Goal: Book appointment/travel/reservation

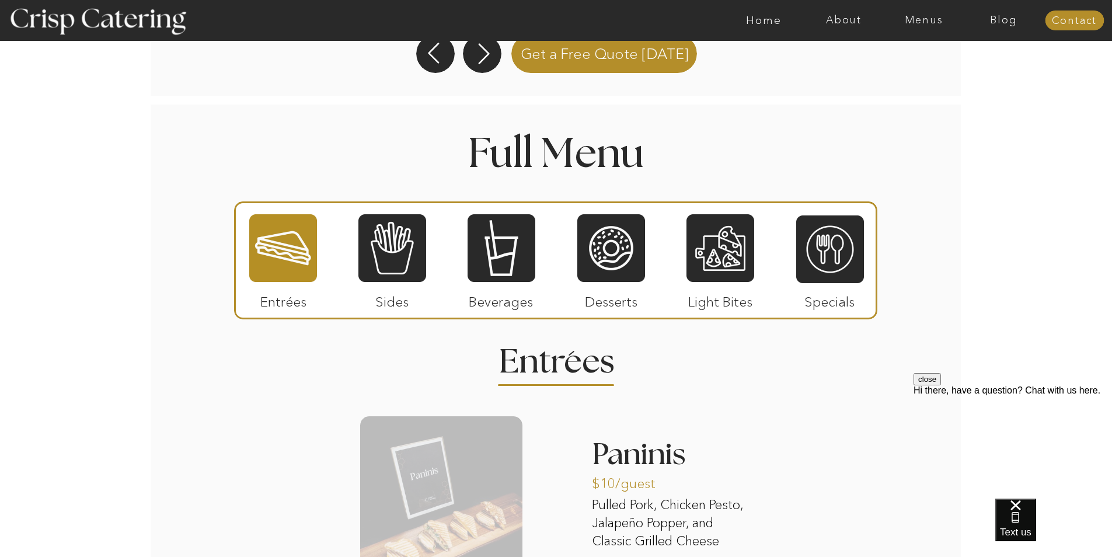
scroll to position [1343, 0]
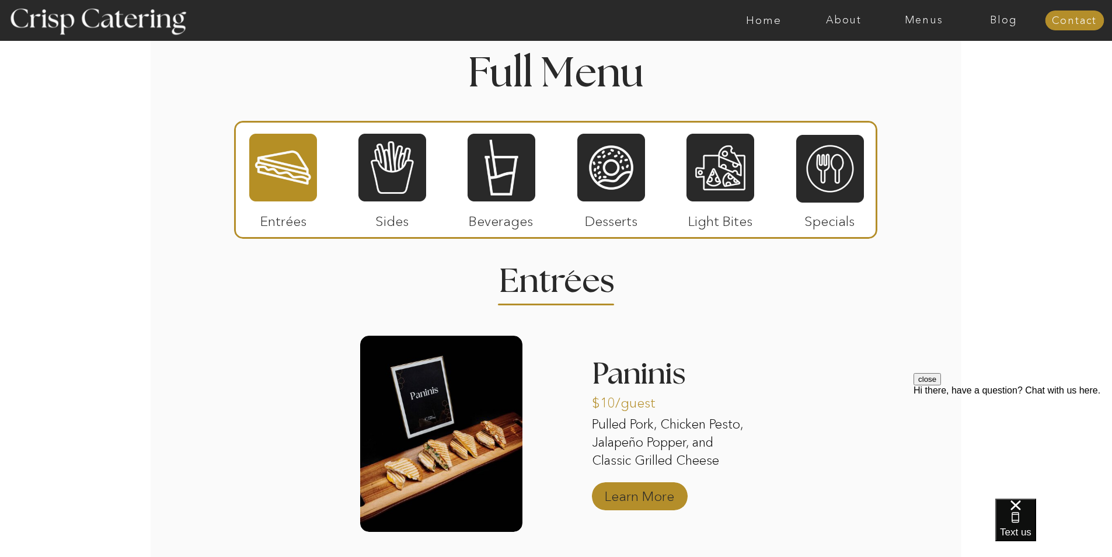
click at [631, 483] on p "Learn More" at bounding box center [640, 493] width 78 height 34
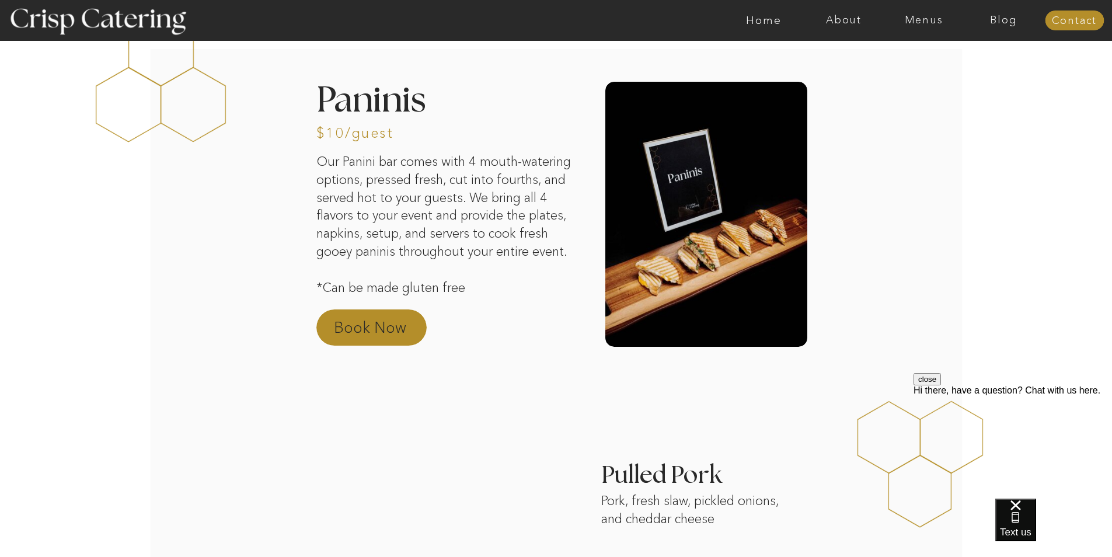
click at [431, 339] on p "Book Now" at bounding box center [385, 331] width 103 height 28
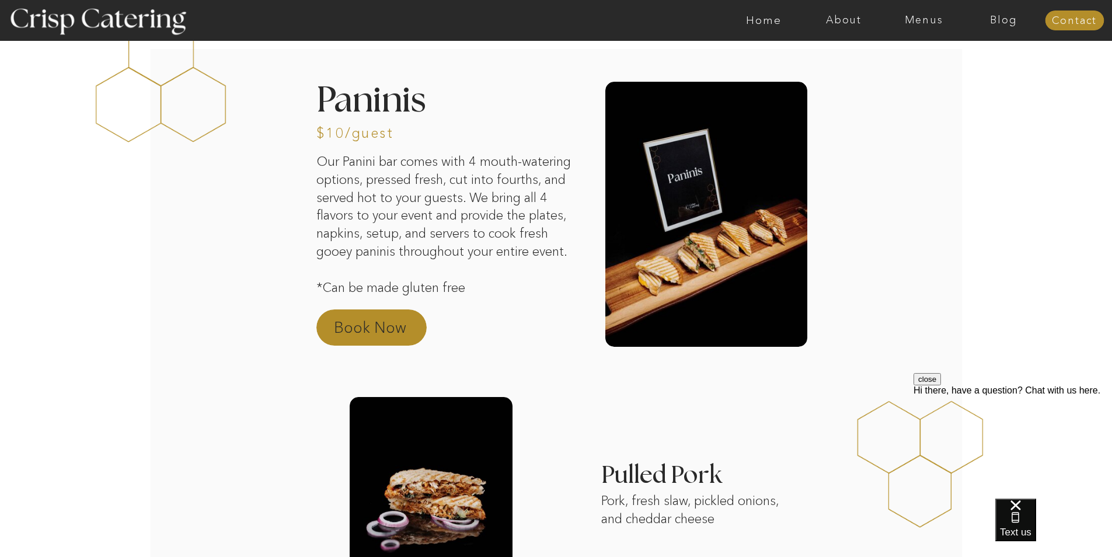
click at [342, 325] on p "Book Now" at bounding box center [385, 331] width 103 height 28
click at [375, 337] on p "Book Now" at bounding box center [385, 331] width 103 height 28
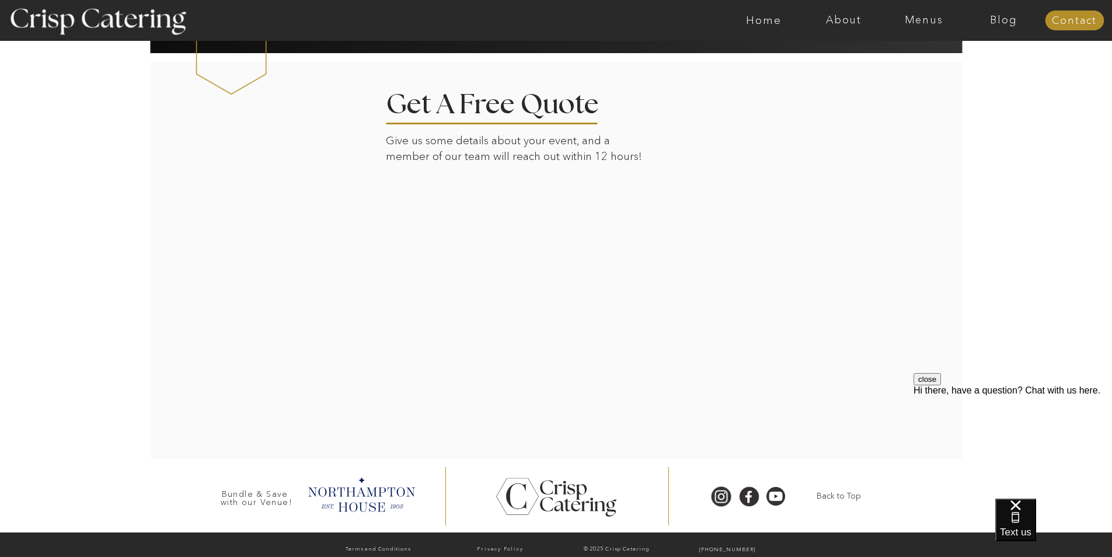
scroll to position [1922, 0]
